Goal: Feedback & Contribution: Submit feedback/report problem

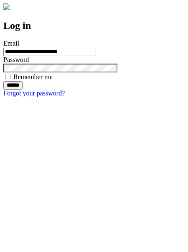
type input "**********"
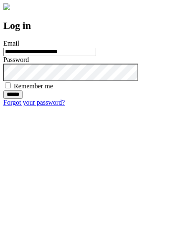
click at [23, 99] on input "******" at bounding box center [12, 94] width 19 height 8
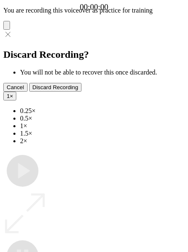
type input "**********"
